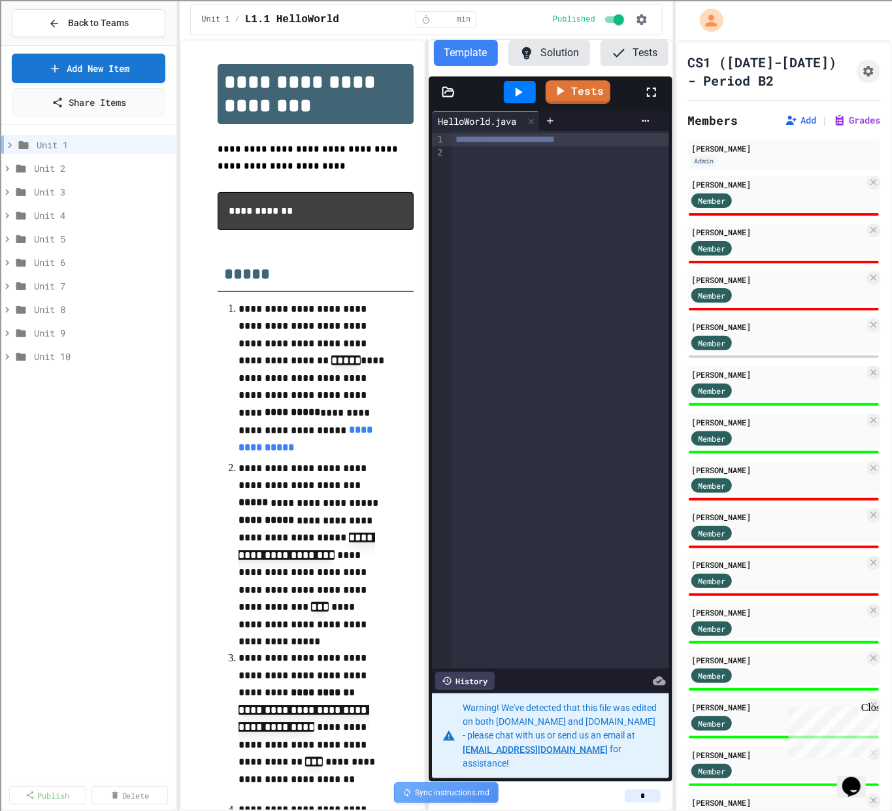
click at [10, 356] on icon at bounding box center [7, 357] width 12 height 12
click at [9, 351] on icon at bounding box center [7, 357] width 12 height 12
click at [12, 143] on icon at bounding box center [10, 145] width 12 height 12
click at [9, 165] on icon at bounding box center [7, 169] width 12 height 12
click at [8, 174] on div "Unit 2" at bounding box center [88, 168] width 174 height 19
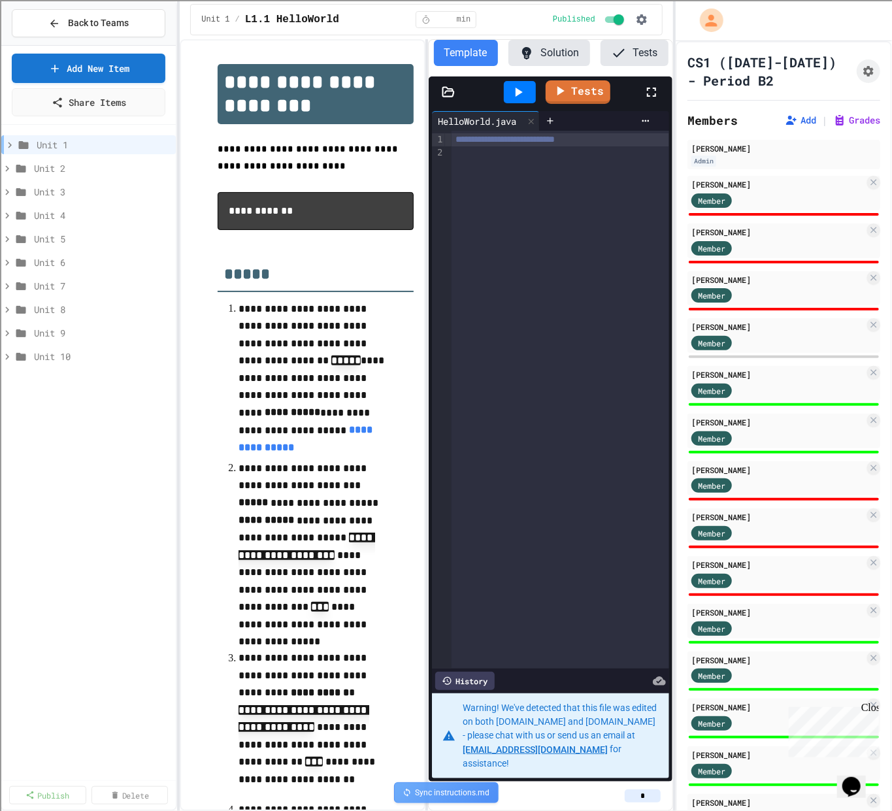
click at [7, 187] on icon at bounding box center [7, 192] width 12 height 12
click at [22, 191] on icon at bounding box center [21, 192] width 10 height 8
click at [40, 211] on span "Unit 4" at bounding box center [102, 215] width 137 height 14
click at [44, 235] on span "Unit 5" at bounding box center [102, 239] width 137 height 14
click at [52, 258] on span "Unit 6" at bounding box center [102, 262] width 137 height 14
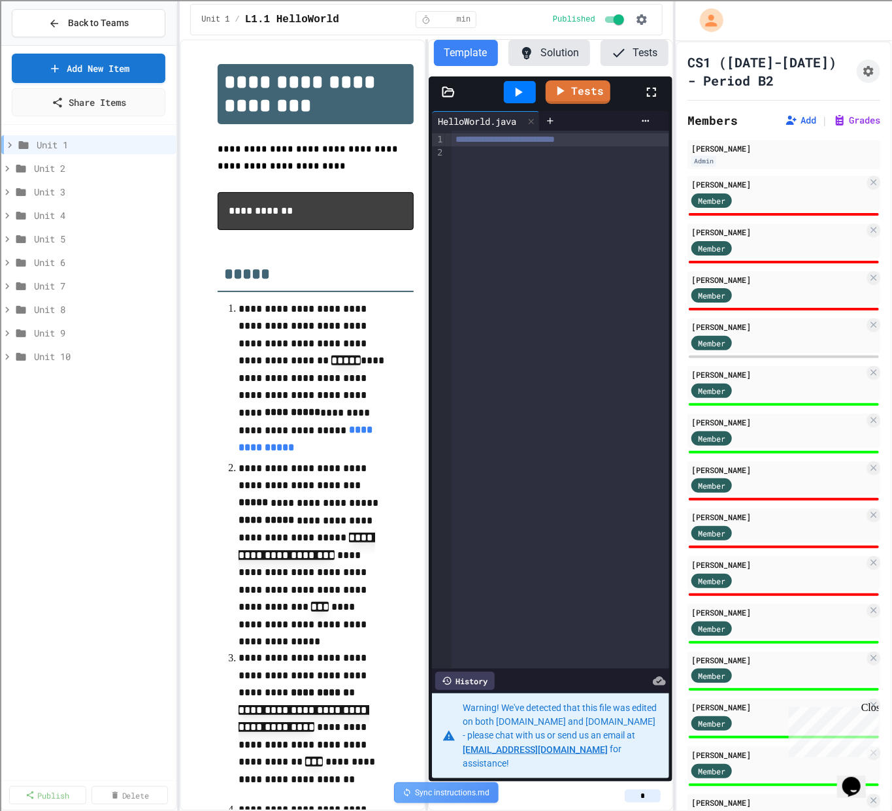
click at [52, 284] on span "Unit 7" at bounding box center [102, 286] width 137 height 14
click at [40, 169] on span "Unit 2" at bounding box center [102, 168] width 137 height 14
